Goal: Task Accomplishment & Management: Manage account settings

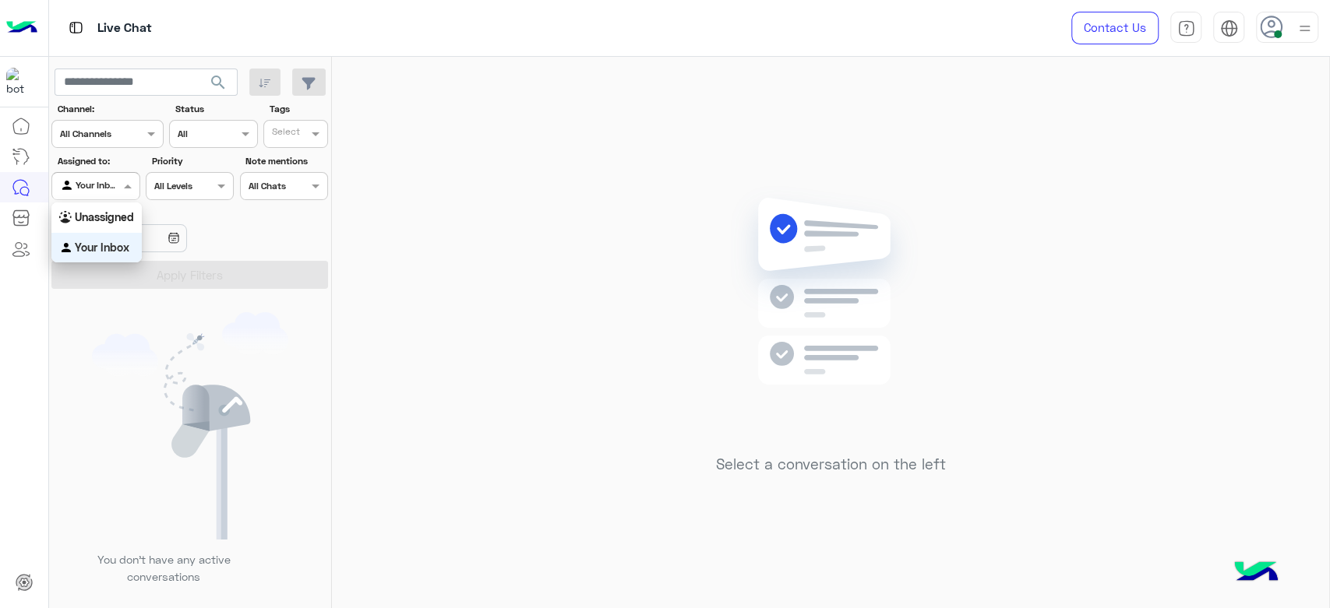
click at [83, 183] on input "text" at bounding box center [78, 185] width 36 height 14
click at [103, 223] on b "Unassigned" at bounding box center [104, 216] width 59 height 13
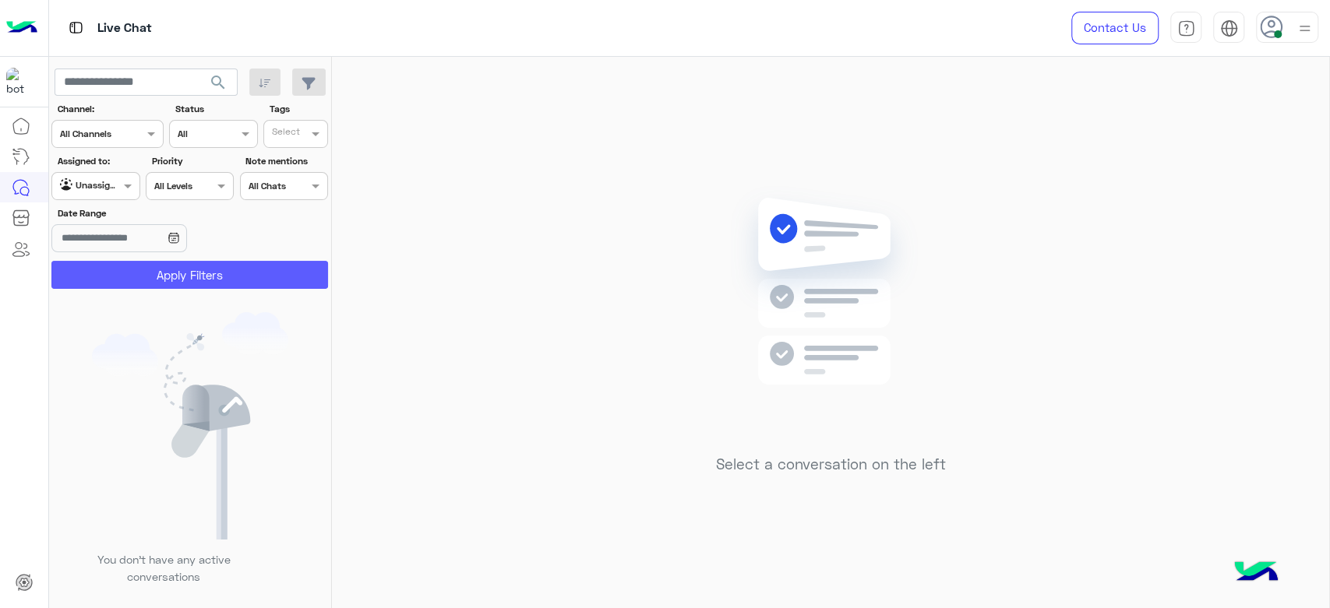
click at [142, 264] on button "Apply Filters" at bounding box center [189, 275] width 277 height 28
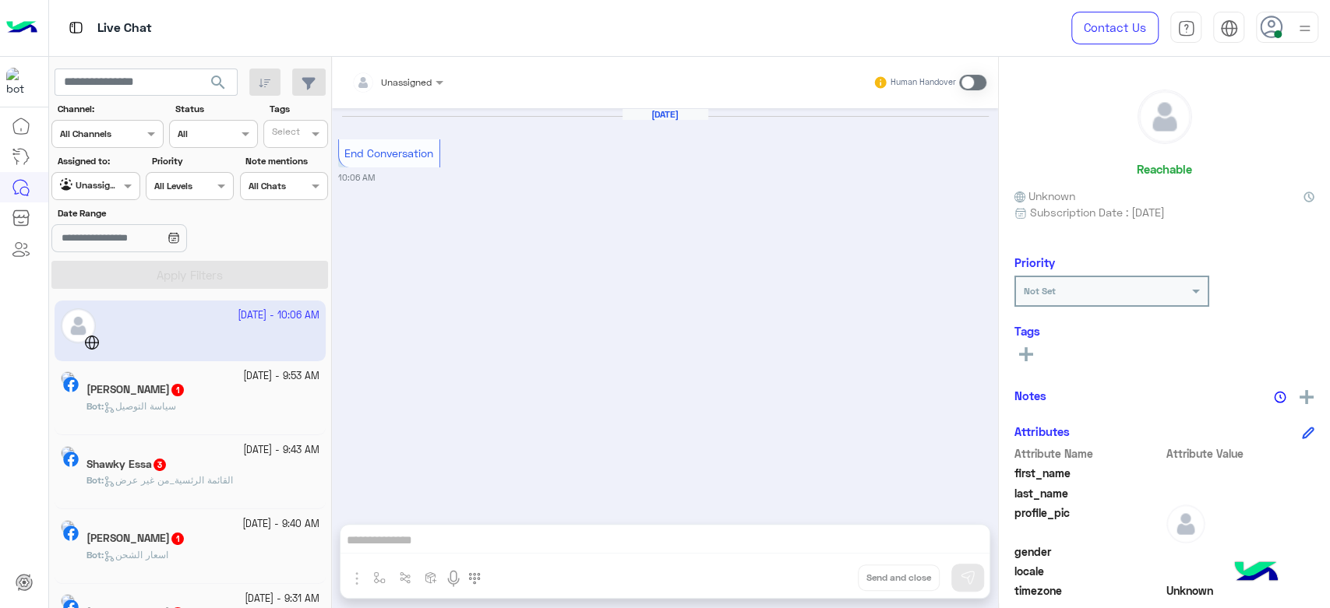
click at [176, 412] on span "سياسة التوصيل" at bounding box center [140, 406] width 72 height 12
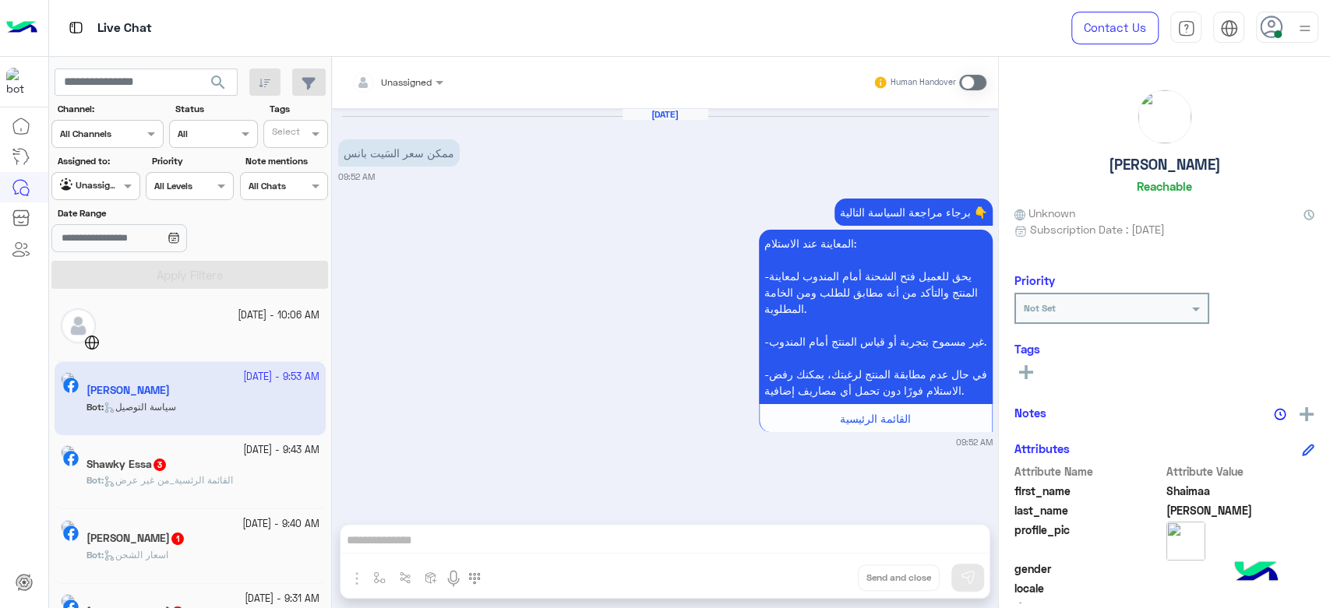
click at [435, 94] on div "Unassigned" at bounding box center [397, 83] width 107 height 28
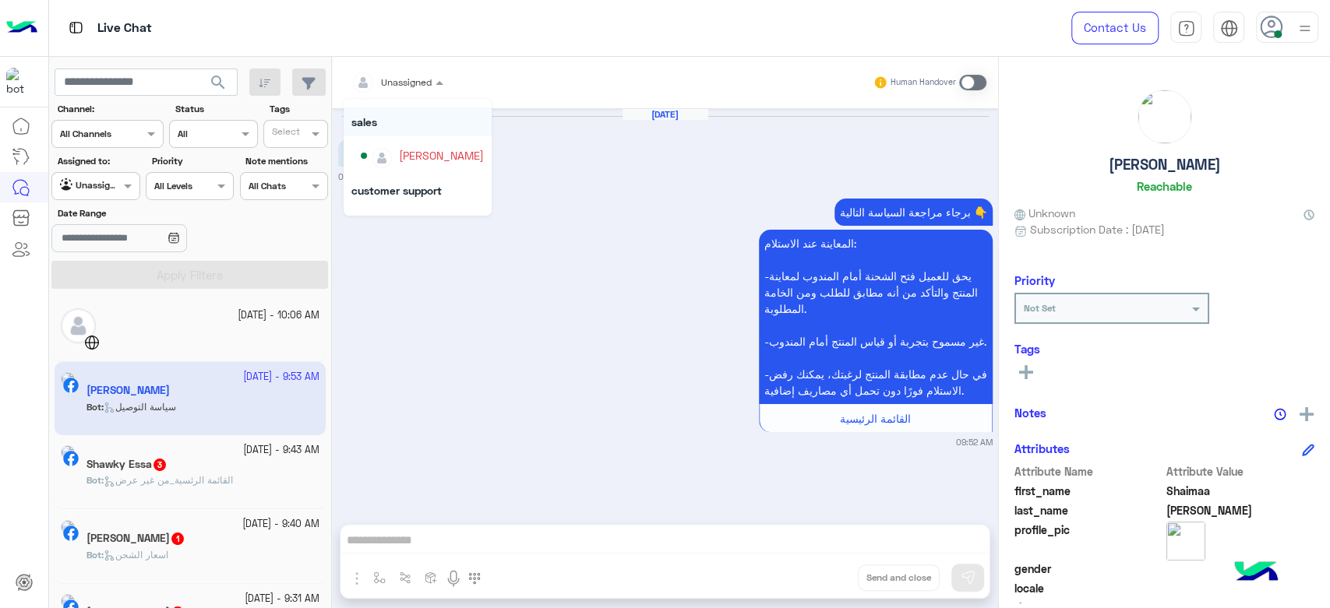
scroll to position [59, 0]
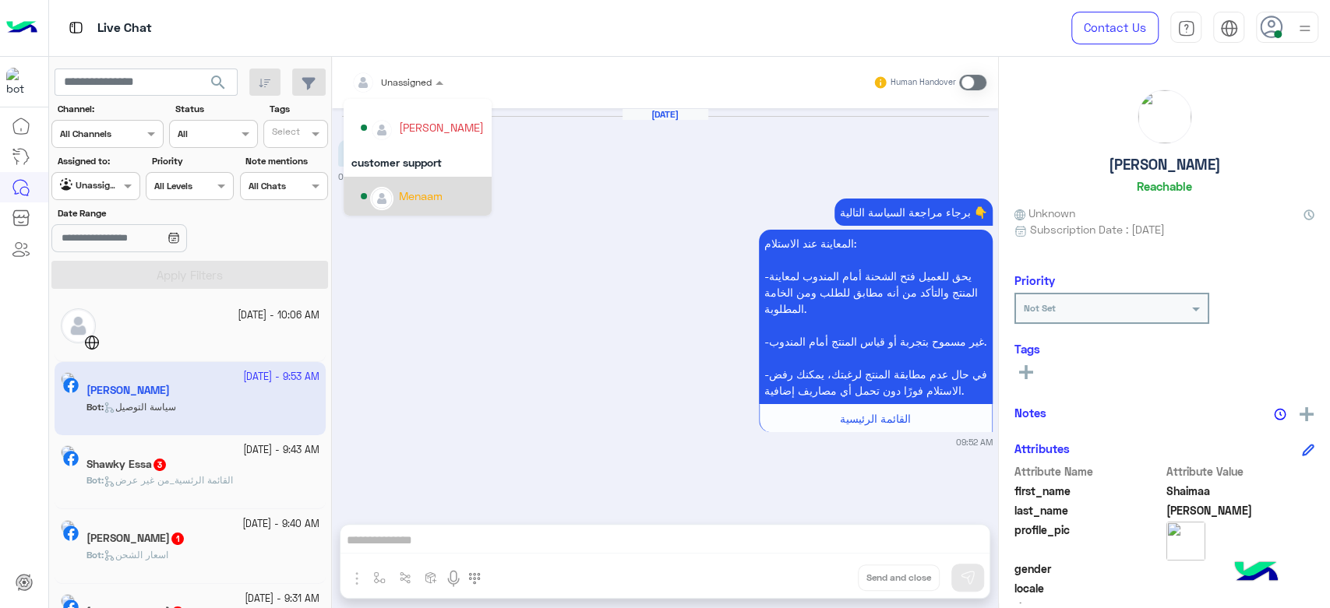
click at [423, 208] on div "Menaam" at bounding box center [422, 196] width 123 height 27
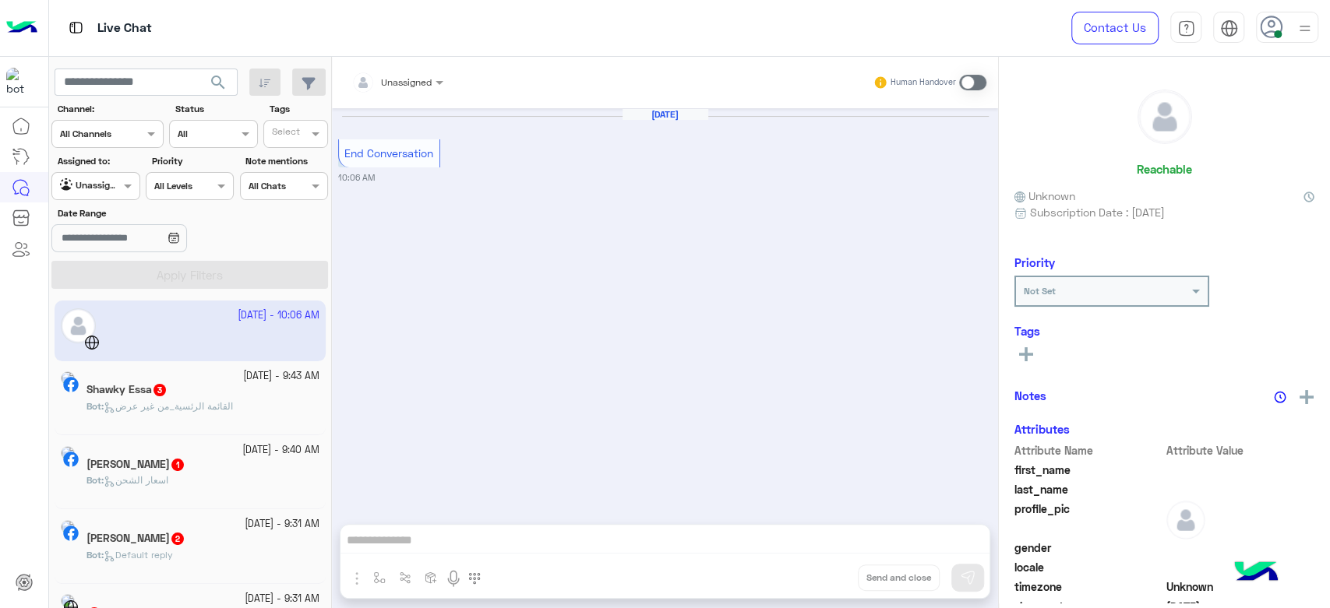
click at [218, 389] on div "Shawky Essa 3" at bounding box center [202, 391] width 233 height 16
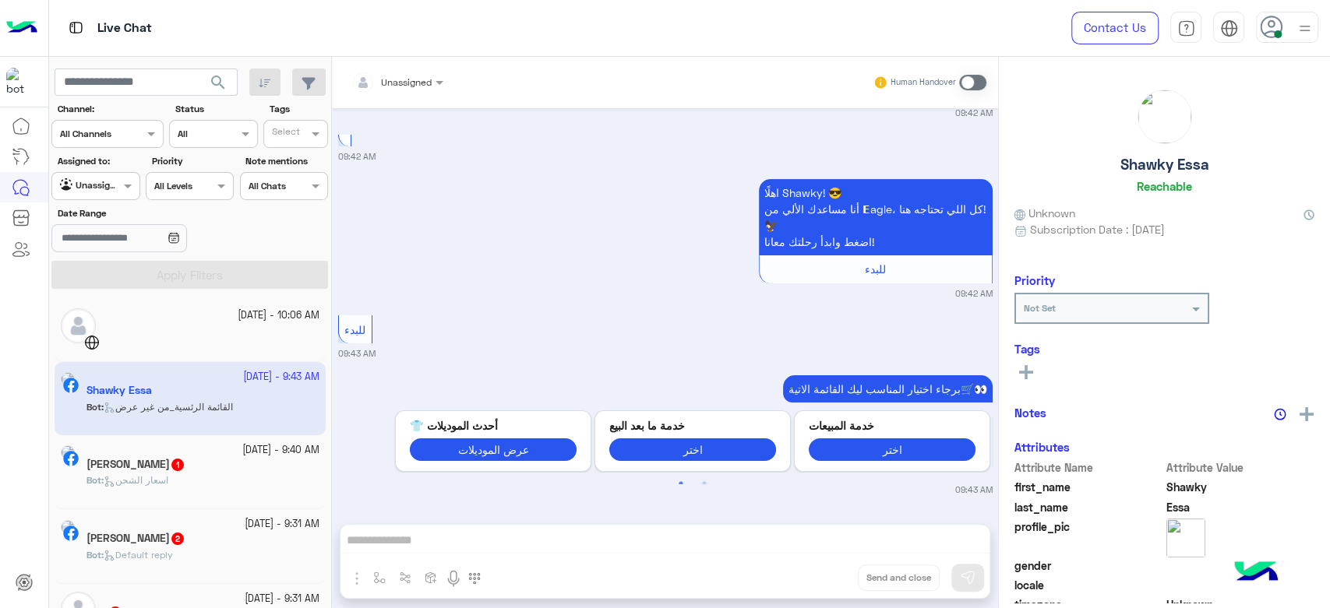
scroll to position [262, 0]
click at [173, 460] on h5 "ناصر عطيتو 1" at bounding box center [135, 464] width 99 height 13
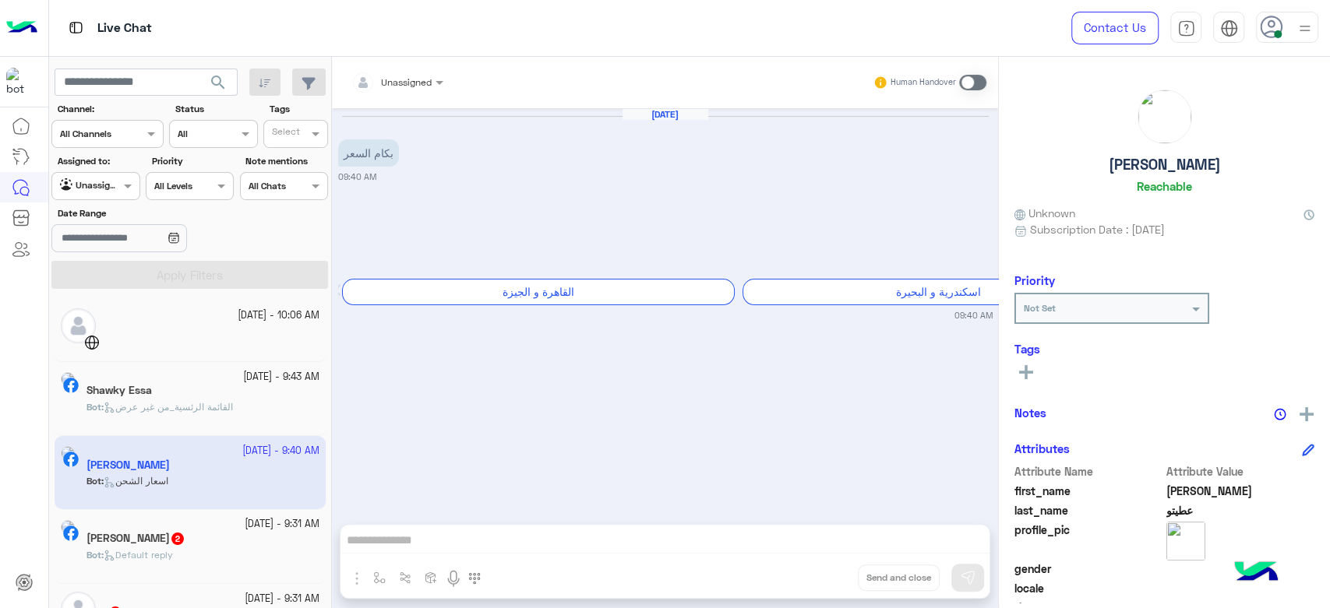
click at [211, 553] on div "Bot : Default reply" at bounding box center [202, 561] width 233 height 27
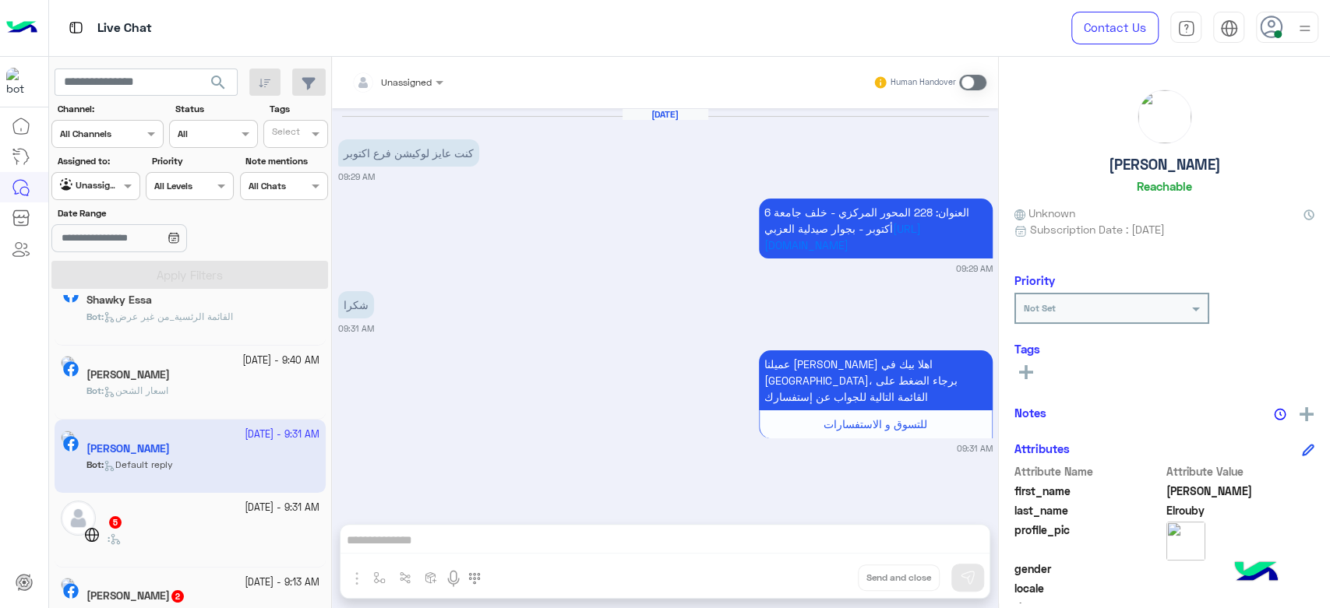
scroll to position [173, 0]
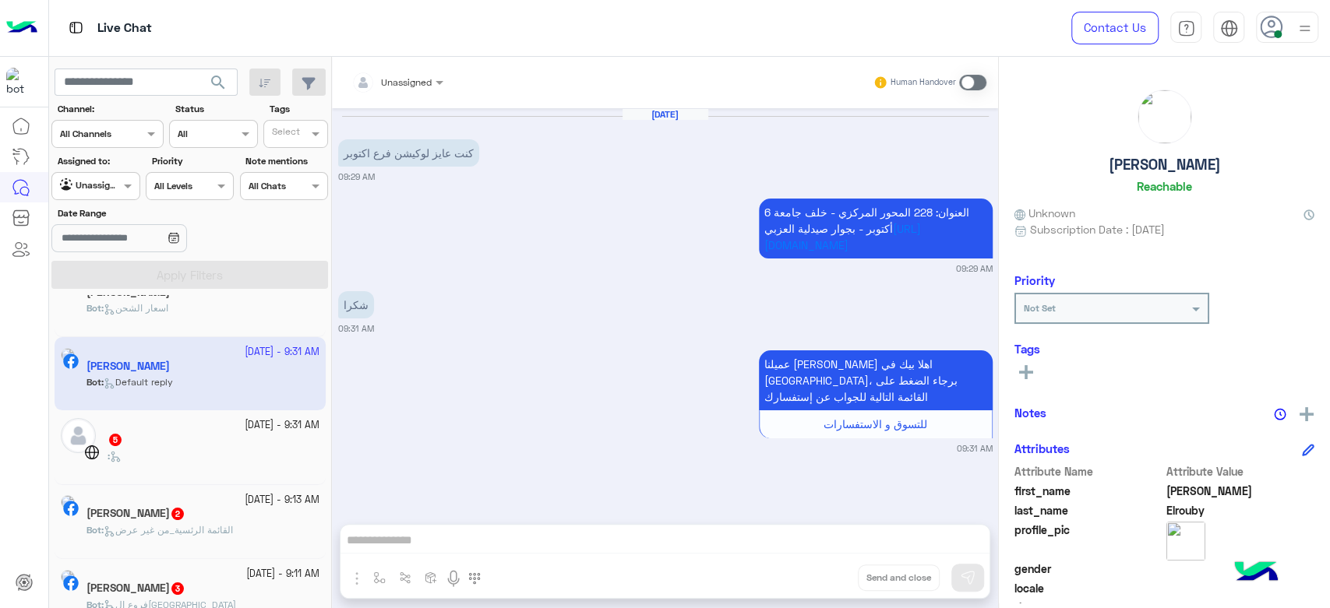
click at [197, 467] on div ":" at bounding box center [213, 462] width 212 height 27
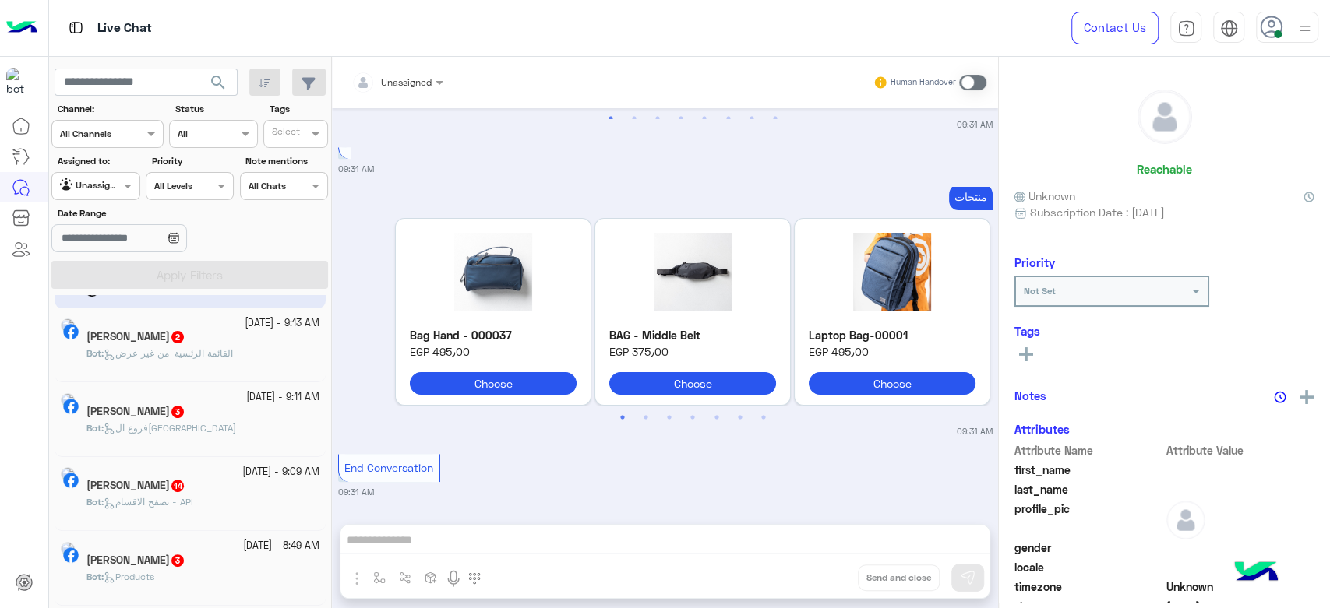
scroll to position [346, 0]
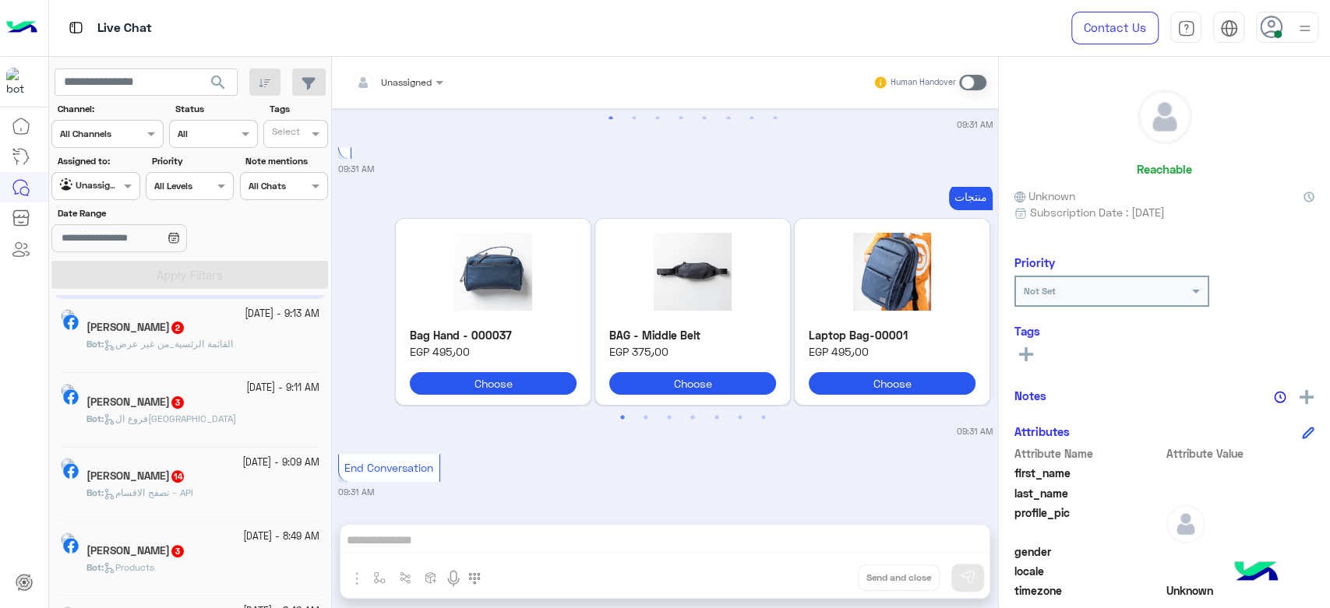
click at [160, 354] on div "Bot : القائمة الرئسية_من غير عرض" at bounding box center [202, 350] width 233 height 27
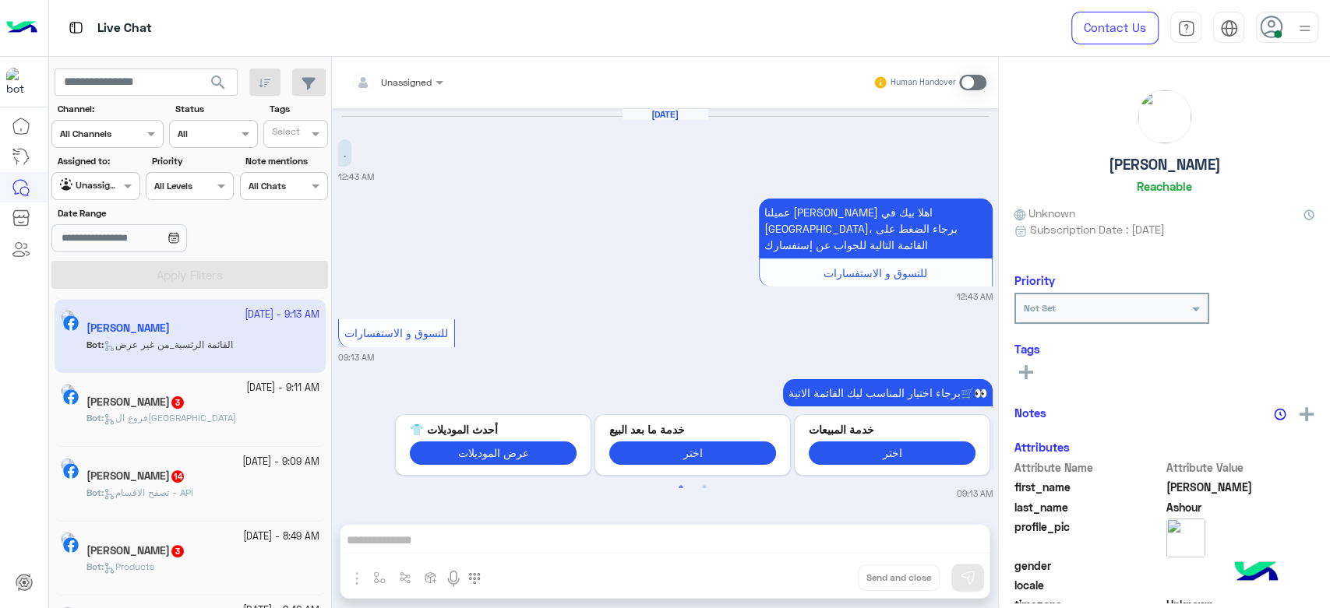
click at [223, 418] on div "Bot : فروع القاهرة" at bounding box center [202, 424] width 233 height 27
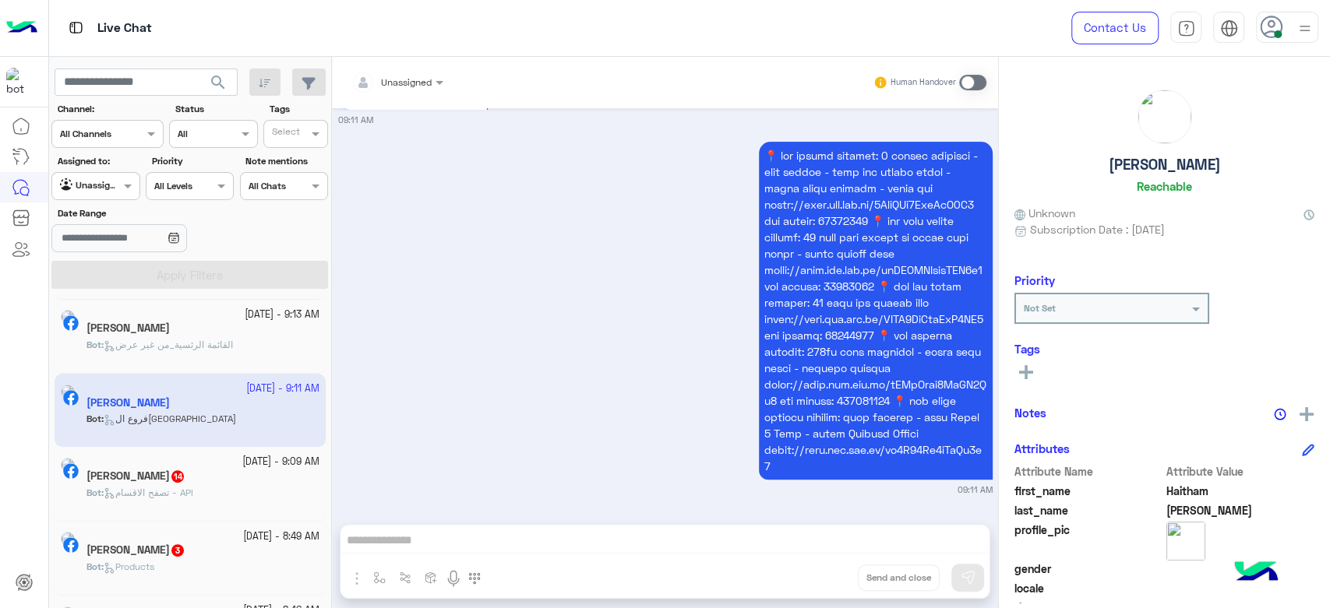
scroll to position [407, 0]
click at [171, 483] on div "Mohamed Nagy 14" at bounding box center [202, 478] width 233 height 16
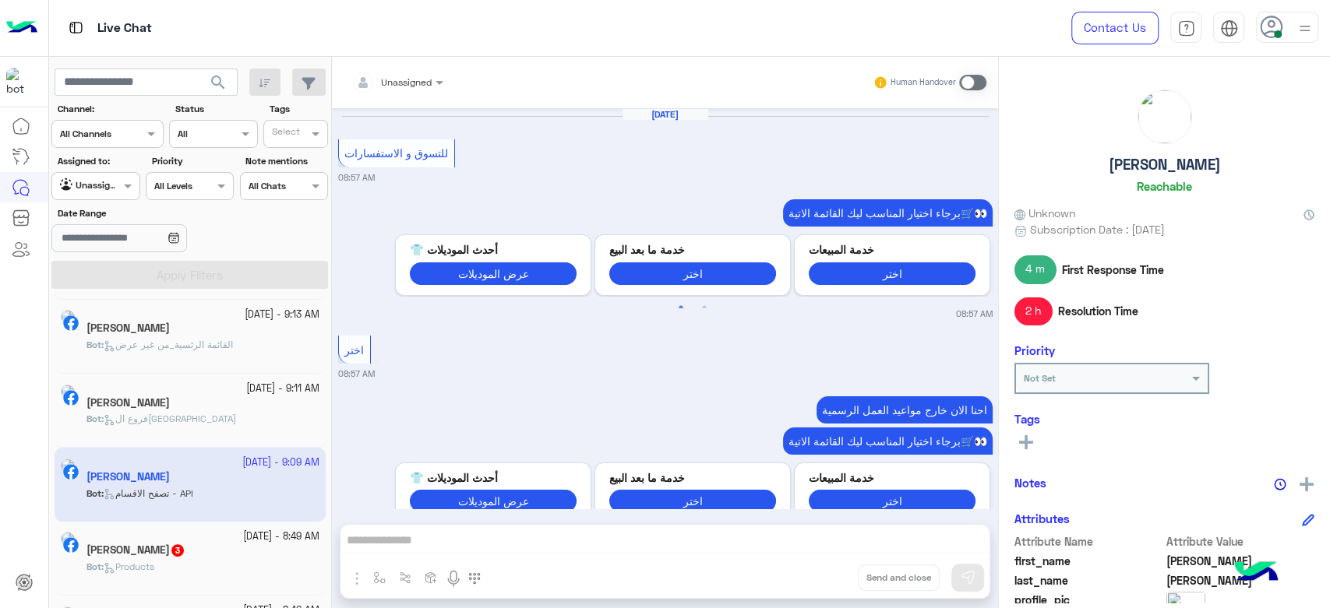
scroll to position [2178, 0]
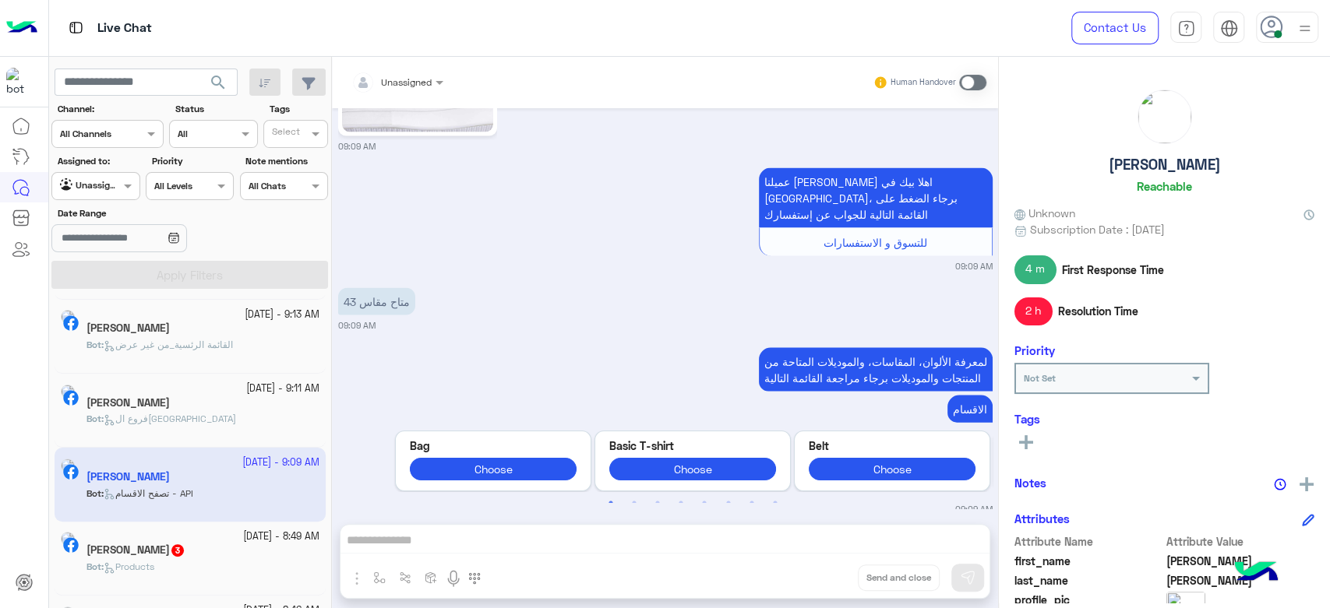
click at [96, 191] on div "Unassigned" at bounding box center [89, 186] width 59 height 16
click at [100, 244] on b "Your Inbox" at bounding box center [102, 247] width 55 height 13
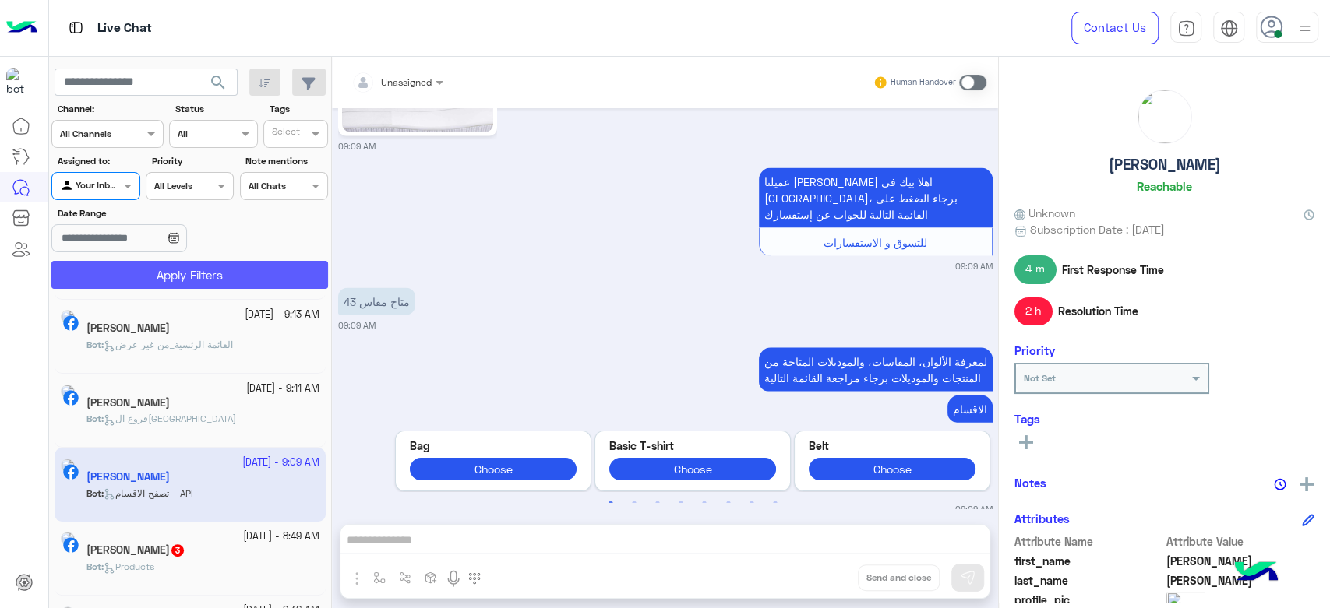
click at [167, 280] on button "Apply Filters" at bounding box center [189, 275] width 277 height 28
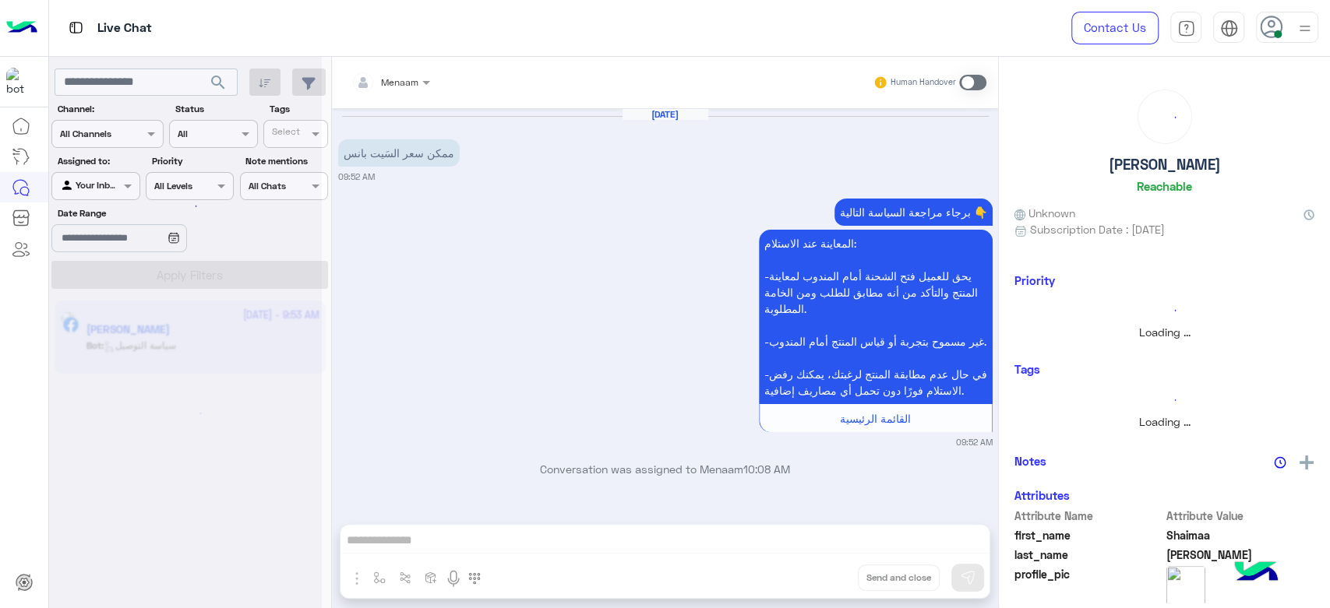
scroll to position [8, 0]
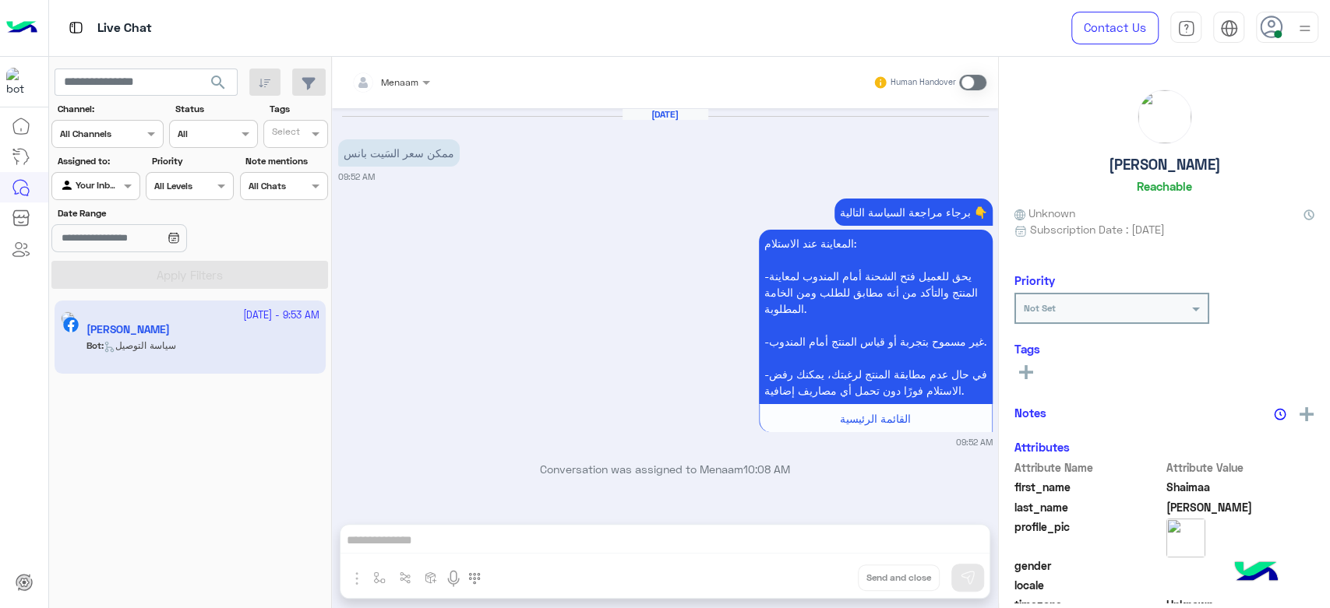
click at [131, 359] on app-inbox-user "27 September - 9:53 AM Shaimaa Hassan Bot : سياسة التوصيل" at bounding box center [190, 337] width 271 height 73
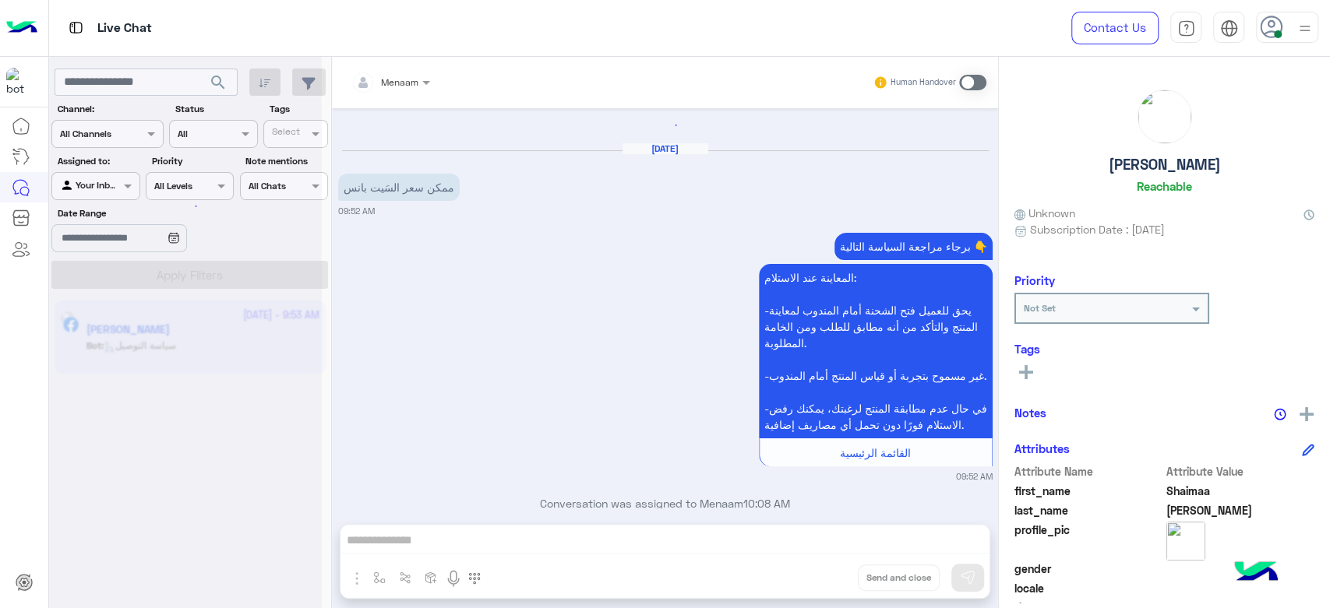
scroll to position [0, 0]
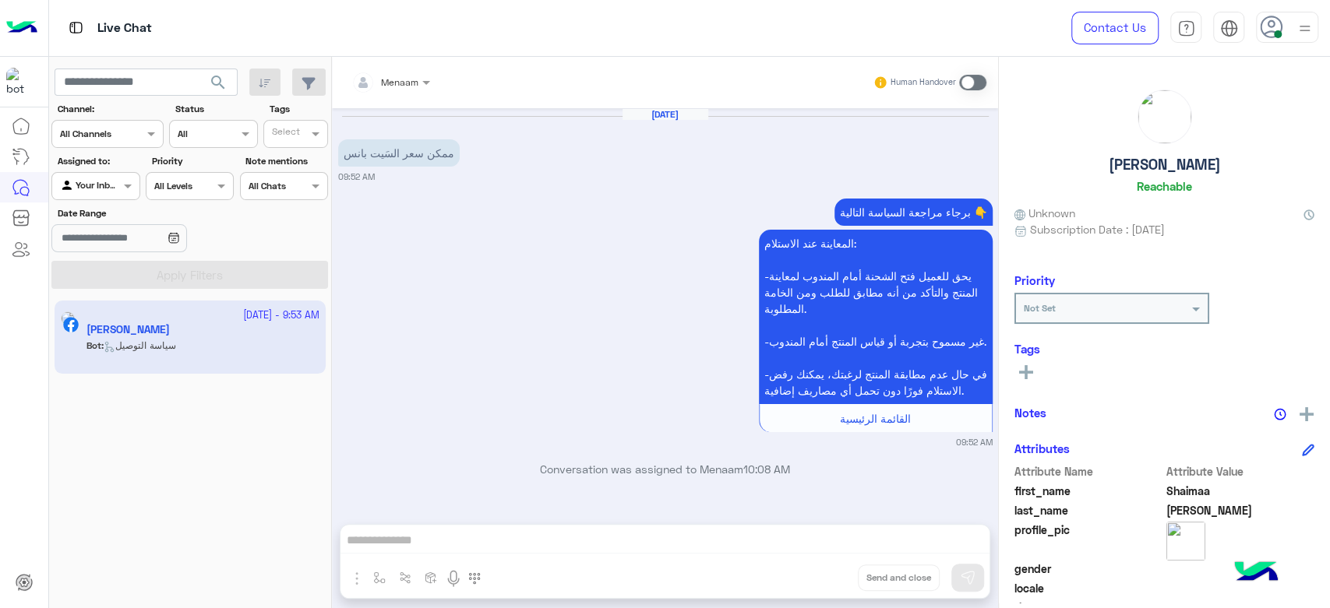
click at [978, 89] on span at bounding box center [972, 83] width 27 height 16
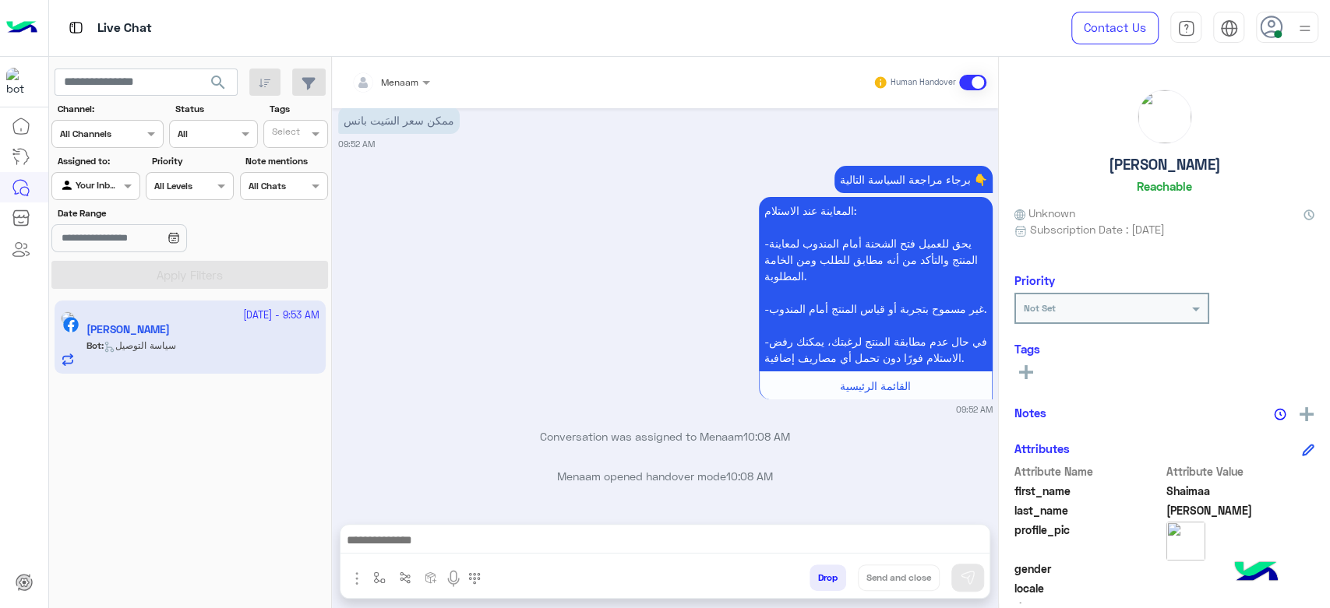
click at [835, 581] on button "Drop" at bounding box center [827, 578] width 37 height 26
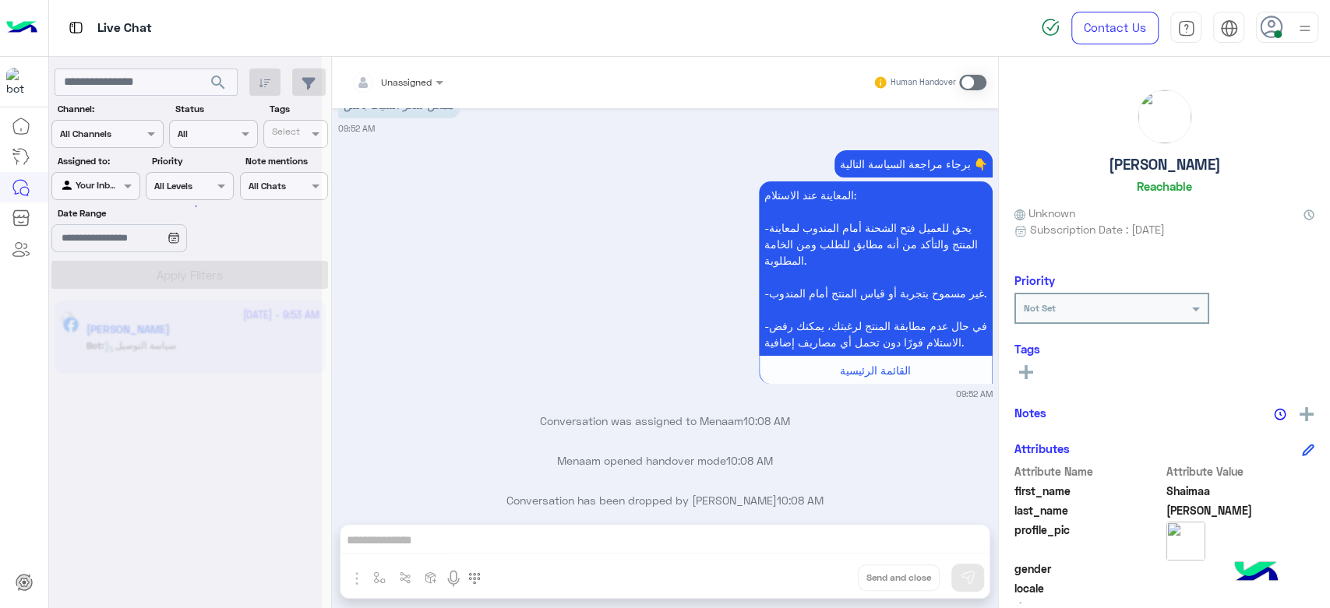
scroll to position [88, 0]
